Goal: Information Seeking & Learning: Learn about a topic

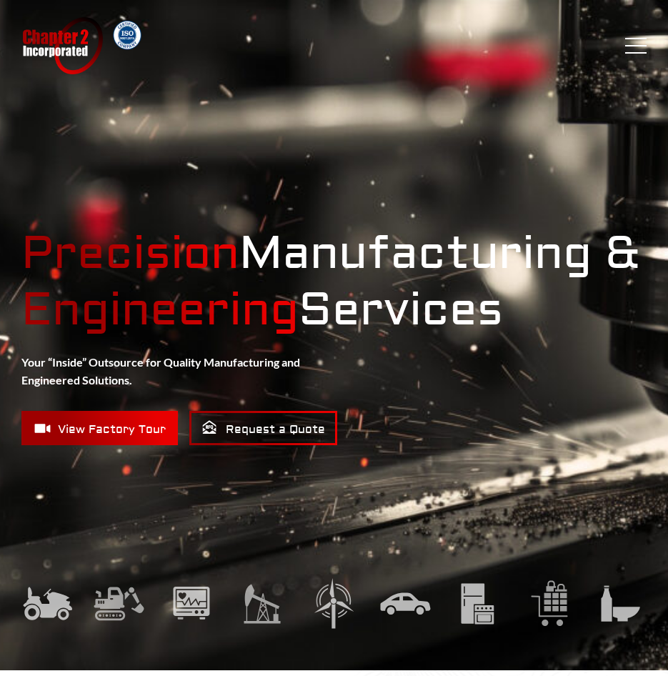
click at [640, 46] on button "Menu" at bounding box center [635, 46] width 21 height 16
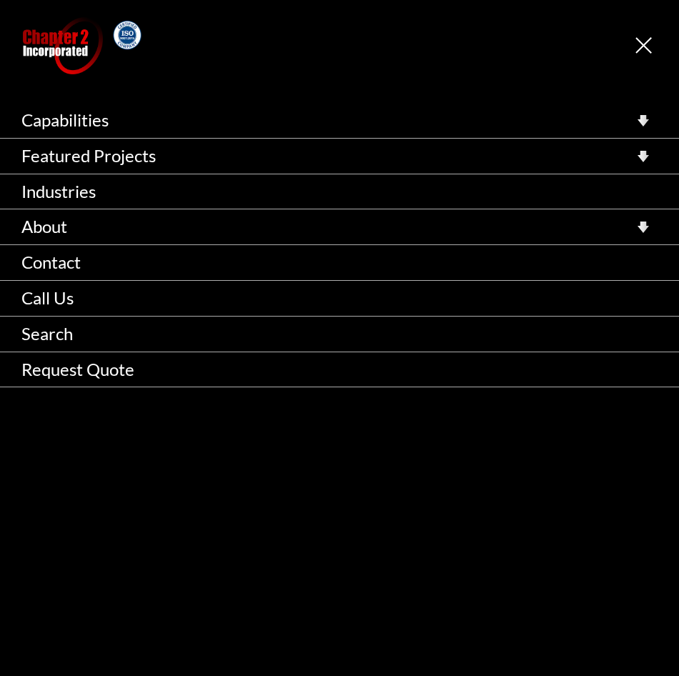
click at [640, 42] on button "Menu" at bounding box center [646, 46] width 21 height 16
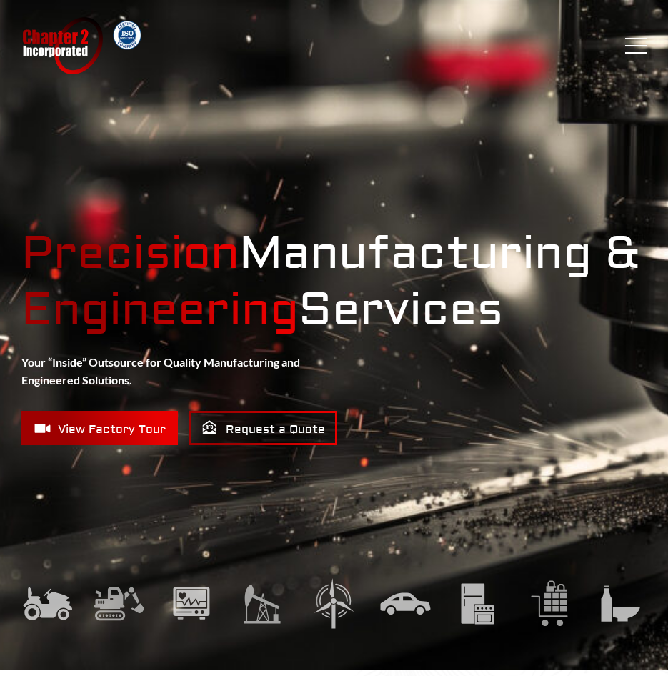
click at [49, 39] on link "Chapter 2 Incorporated" at bounding box center [61, 45] width 81 height 57
drag, startPoint x: 525, startPoint y: 371, endPoint x: 537, endPoint y: 394, distance: 26.2
click at [534, 396] on div "Precision Manufacturing & Engineering Services Your “Inside” Outsource for Qual…" at bounding box center [333, 335] width 625 height 220
click at [631, 44] on button "Menu" at bounding box center [635, 46] width 21 height 16
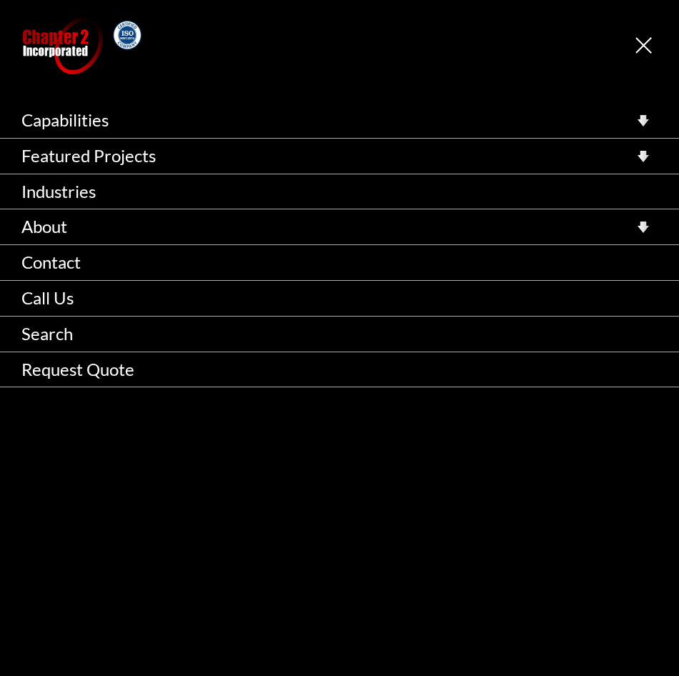
click at [634, 50] on div "Chapter 2 Incorporated Menu Capabilities Precision CNC Machining Turning Millin…" at bounding box center [339, 45] width 679 height 57
click at [640, 45] on button "Menu" at bounding box center [646, 46] width 21 height 16
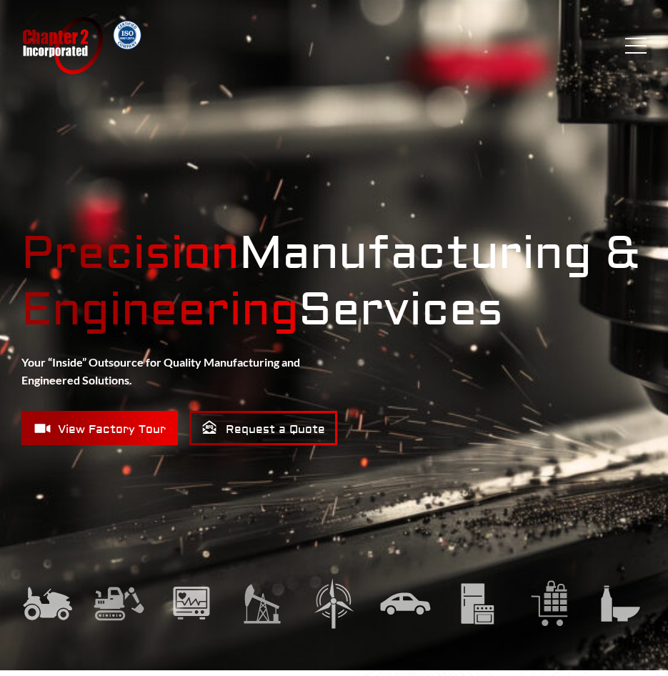
click at [71, 38] on link "Chapter 2 Incorporated" at bounding box center [61, 45] width 81 height 57
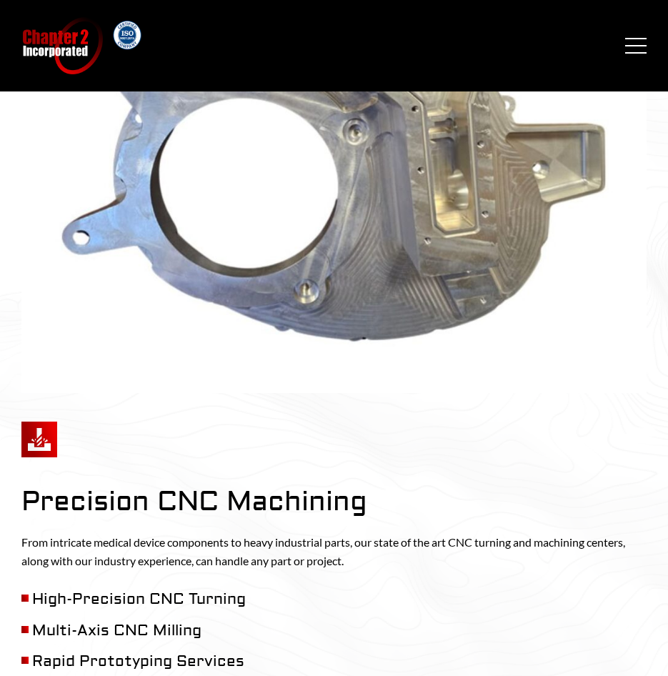
scroll to position [929, 0]
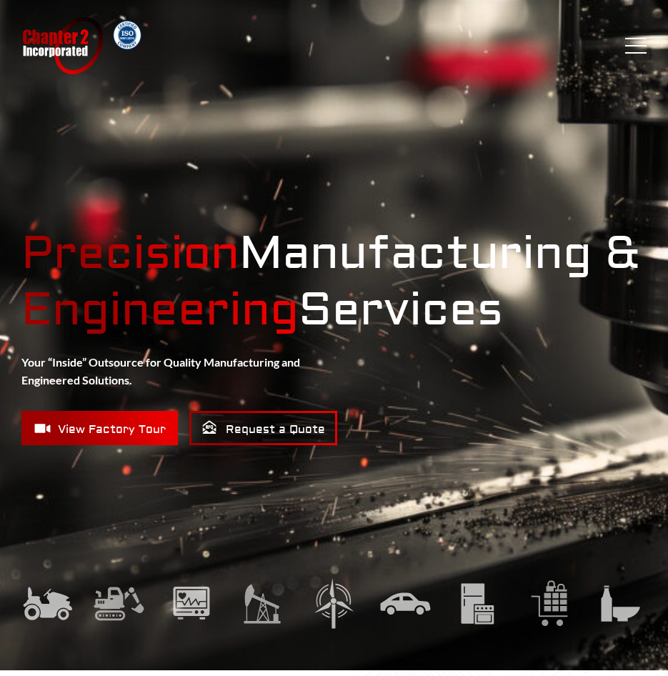
click at [630, 51] on button "Menu" at bounding box center [635, 46] width 21 height 16
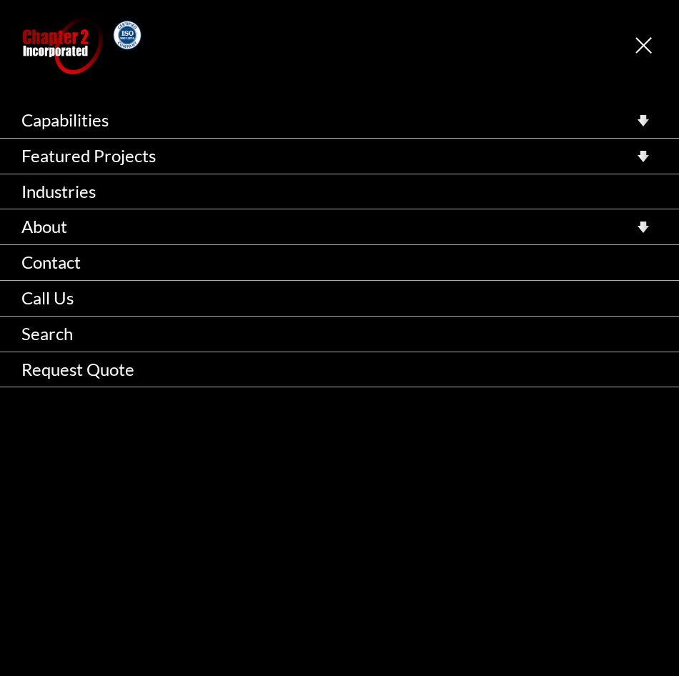
click at [632, 43] on div "Chapter 2 Incorporated Menu Capabilities Precision CNC Machining Turning Millin…" at bounding box center [339, 45] width 679 height 57
drag, startPoint x: 301, startPoint y: 305, endPoint x: 638, endPoint y: 36, distance: 431.7
click at [638, 36] on div "Chapter 2 Incorporated Menu Capabilities Precision CNC Machining Turning Millin…" at bounding box center [339, 45] width 679 height 57
click at [33, 41] on link "Chapter 2 Incorporated" at bounding box center [61, 45] width 81 height 57
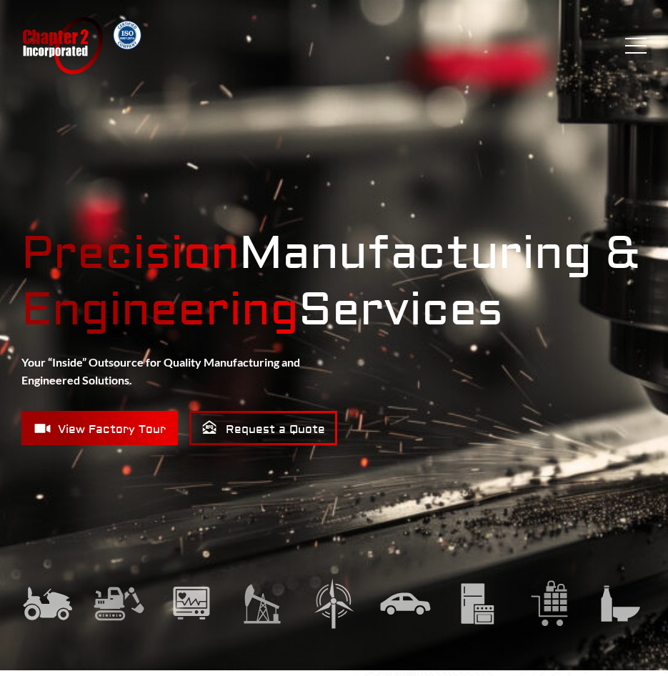
click at [653, 48] on div "Chapter 2 Incorporated Menu Capabilities Precision CNC Machining Turning Millin…" at bounding box center [334, 45] width 668 height 57
click at [646, 49] on button "Menu" at bounding box center [635, 46] width 21 height 16
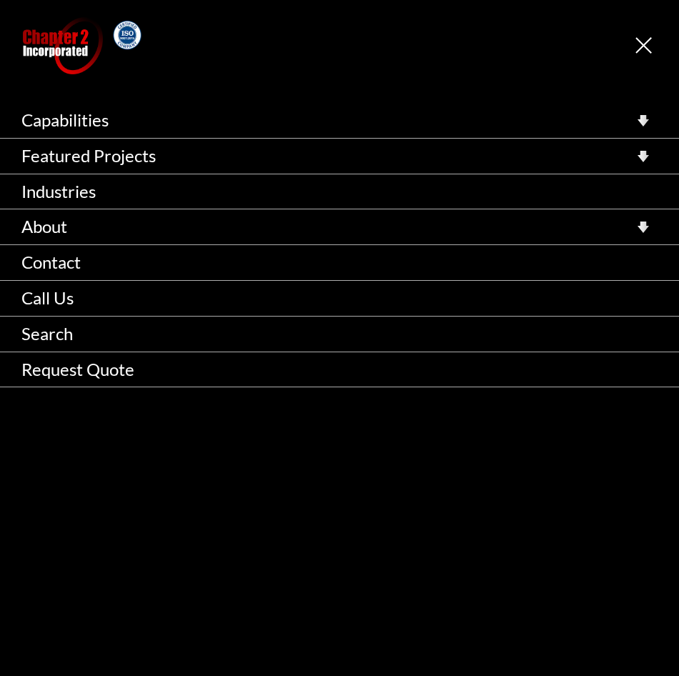
drag, startPoint x: 51, startPoint y: 30, endPoint x: 512, endPoint y: 60, distance: 462.7
click at [443, 80] on header "Chapter 2 Incorporated Menu Capabilities Precision CNC Machining Turning Millin…" at bounding box center [339, 45] width 679 height 91
click at [665, 41] on div "Chapter 2 Incorporated Menu Capabilities Precision CNC Machining Turning Millin…" at bounding box center [339, 45] width 679 height 57
click at [648, 41] on button "Menu" at bounding box center [646, 46] width 21 height 16
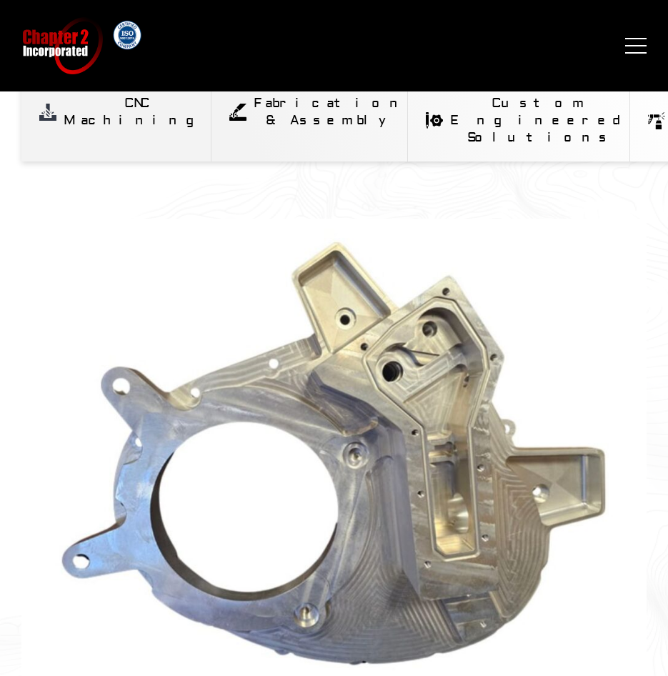
scroll to position [543, 0]
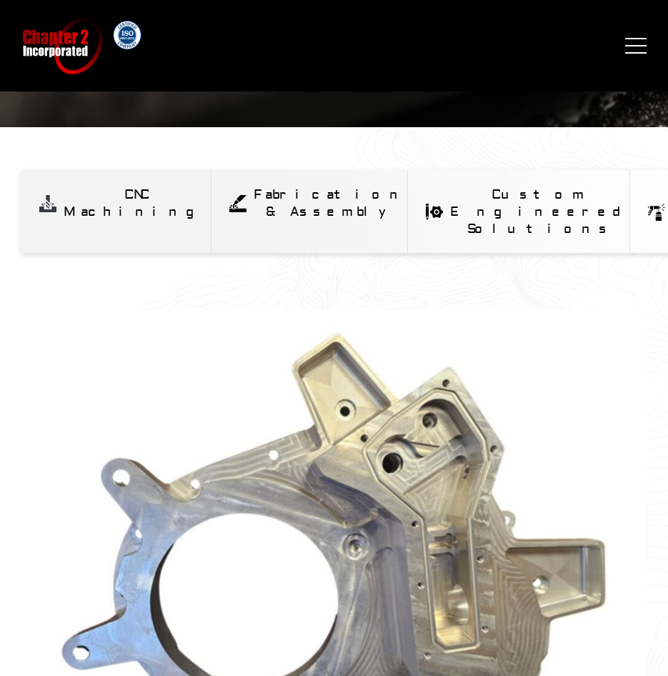
click at [646, 55] on div "Chapter 2 Incorporated Menu Capabilities Precision CNC Machining Turning Millin…" at bounding box center [334, 45] width 668 height 57
click at [642, 49] on button "Menu" at bounding box center [635, 46] width 21 height 16
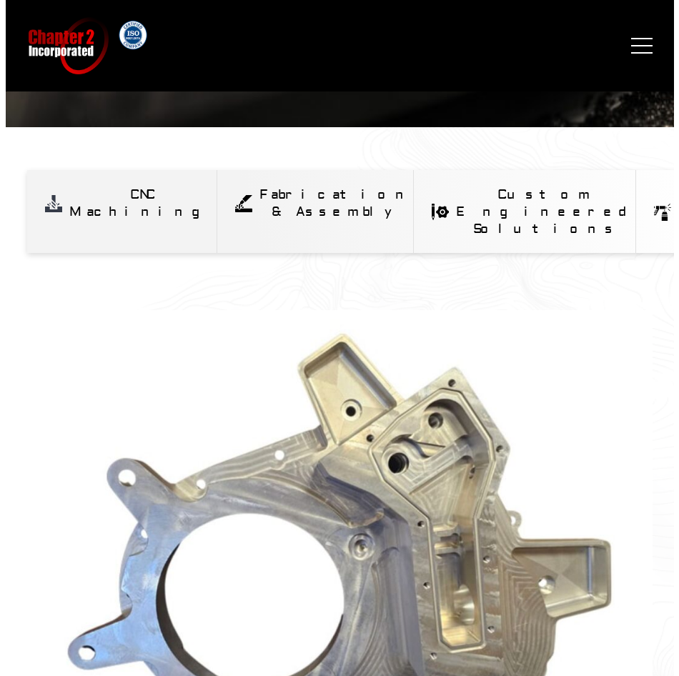
scroll to position [0, 0]
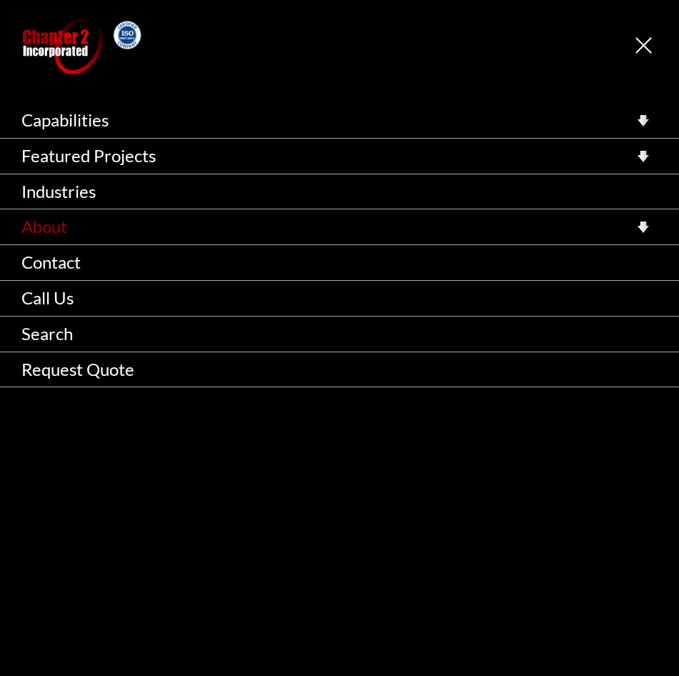
click at [66, 230] on link "About" at bounding box center [339, 226] width 679 height 35
click at [60, 229] on link "About" at bounding box center [339, 226] width 679 height 35
click at [643, 222] on icon at bounding box center [643, 227] width 11 height 11
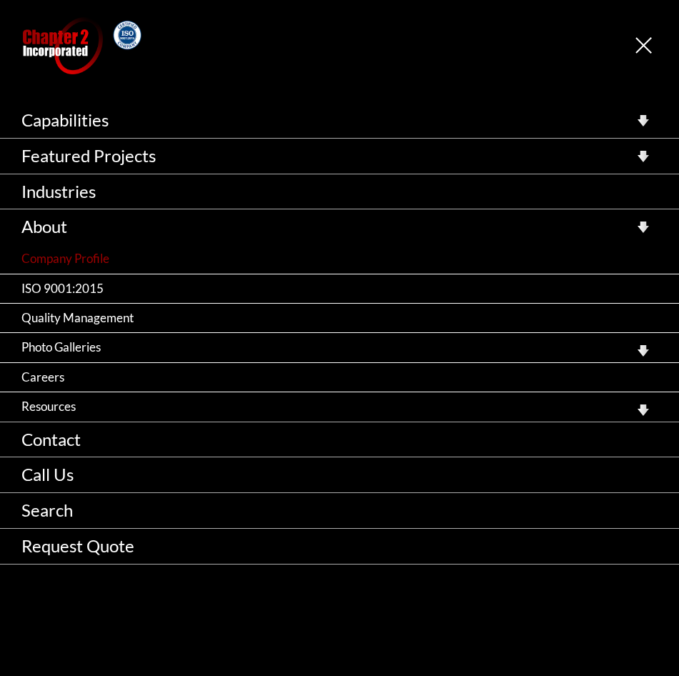
click at [71, 253] on link "Company Profile" at bounding box center [339, 258] width 679 height 29
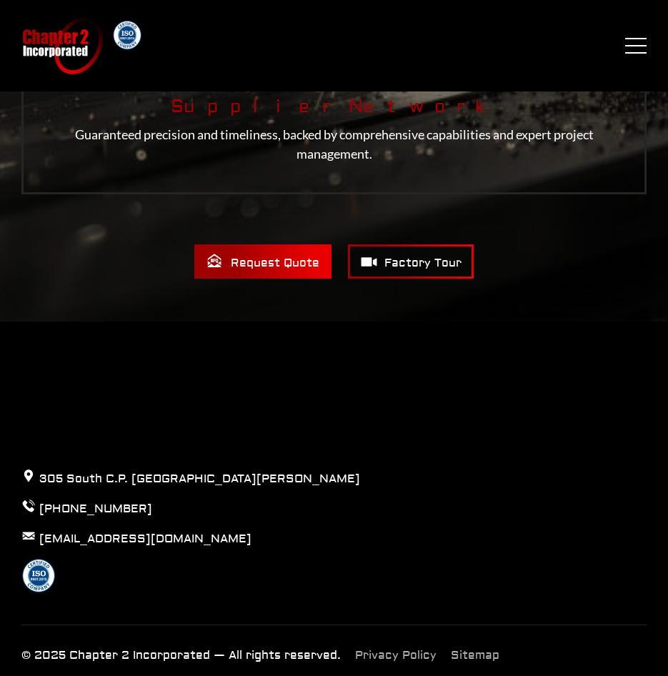
scroll to position [2148, 0]
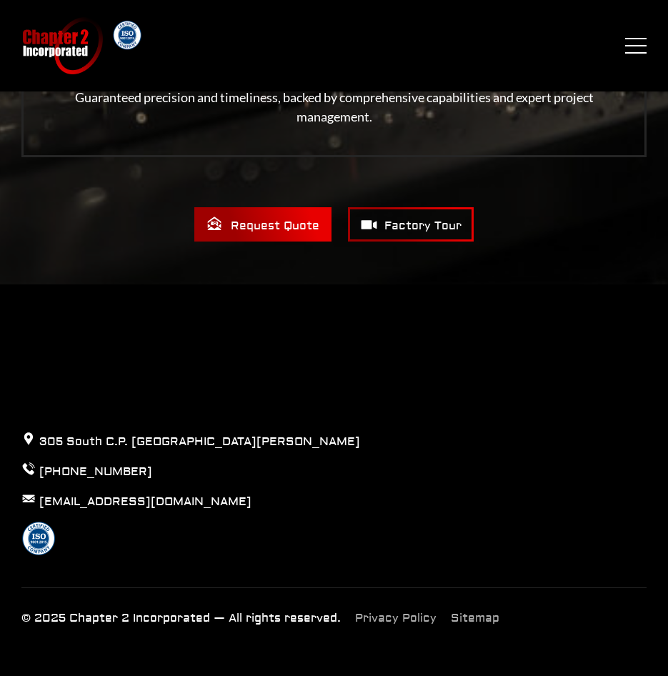
click at [637, 46] on button "Menu" at bounding box center [635, 46] width 21 height 16
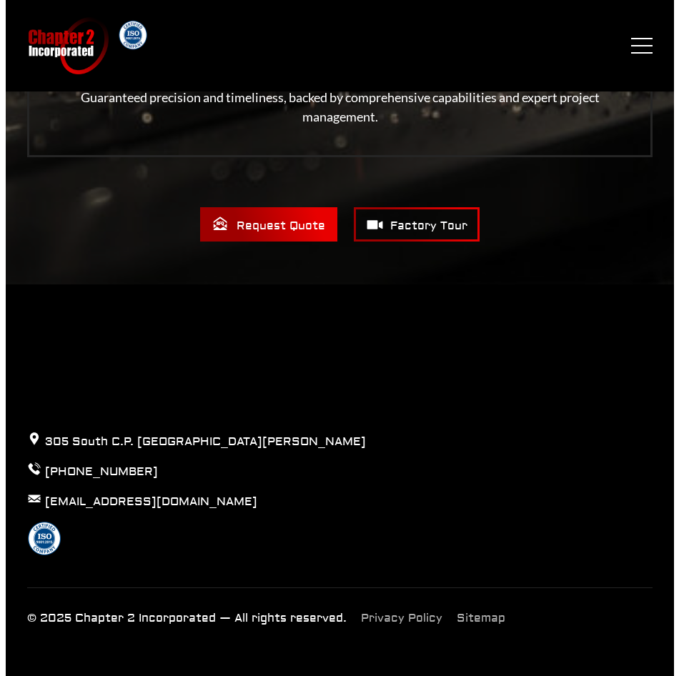
scroll to position [0, 0]
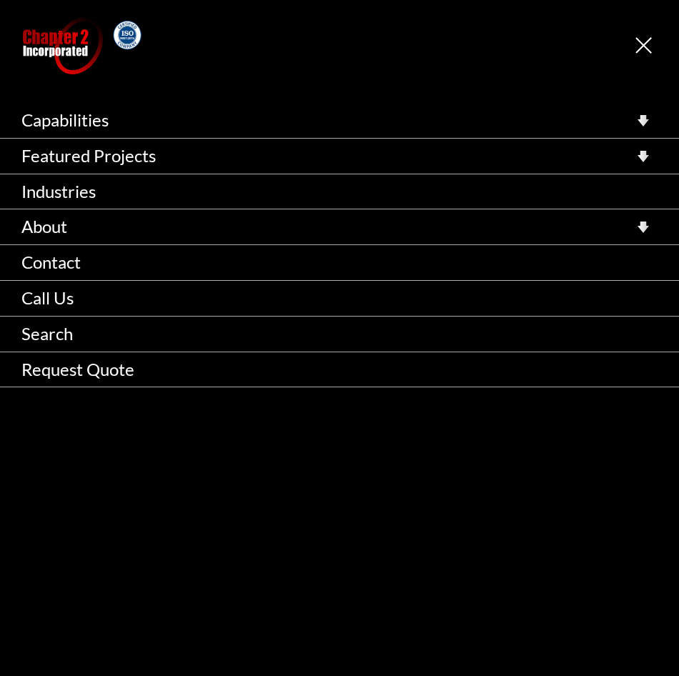
click at [645, 227] on icon at bounding box center [643, 227] width 11 height 11
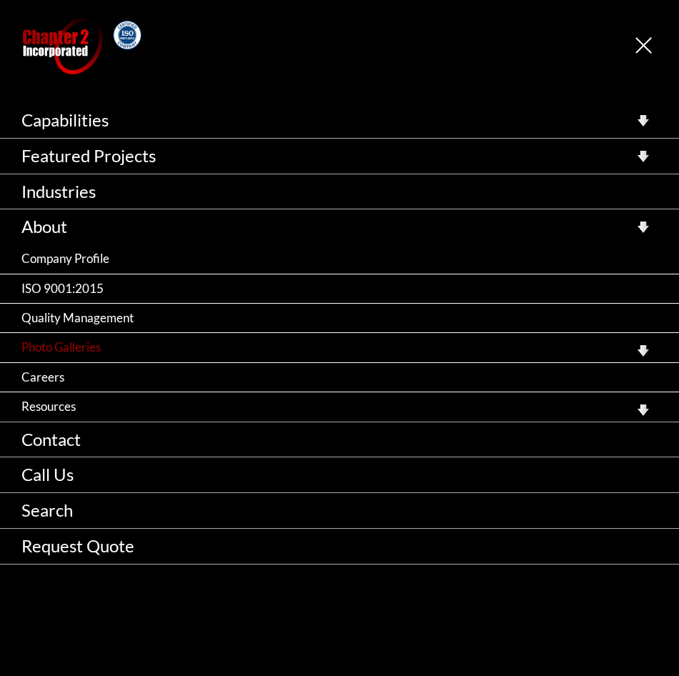
click at [127, 357] on link "Photo Galleries" at bounding box center [339, 347] width 679 height 29
click at [83, 290] on link "ISO 9001:2015" at bounding box center [339, 288] width 679 height 29
